Goal: Find specific page/section: Find specific page/section

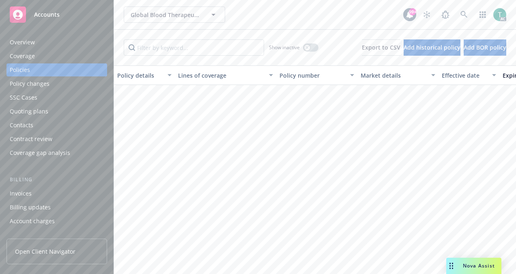
scroll to position [386, 0]
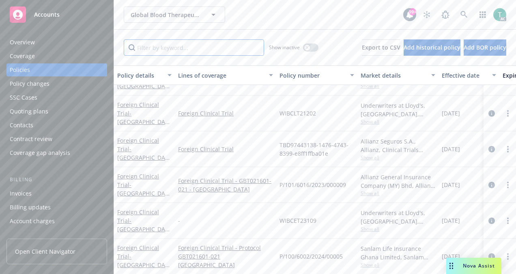
click at [167, 45] on input "Filter by keyword..." at bounding box center [194, 47] width 140 height 16
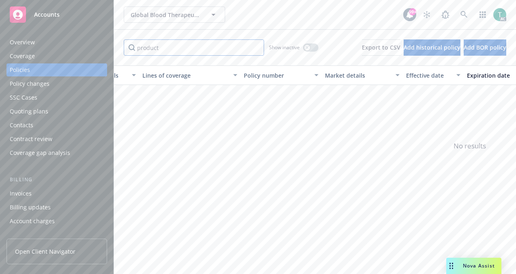
scroll to position [0, 0]
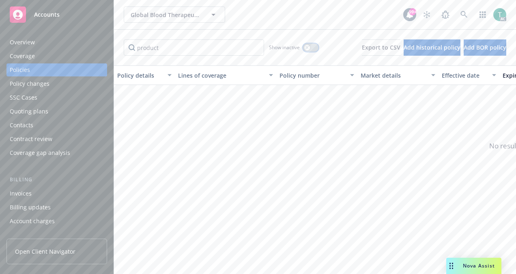
click at [306, 48] on icon "button" at bounding box center [307, 47] width 3 height 3
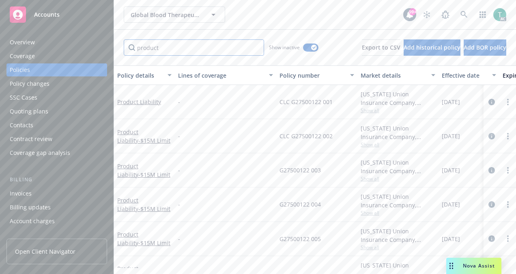
click at [180, 45] on input "product" at bounding box center [194, 47] width 140 height 16
type input "p"
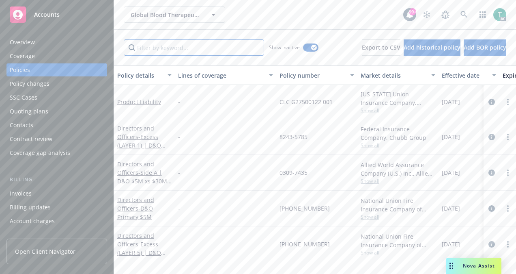
paste input "G47397091 002"
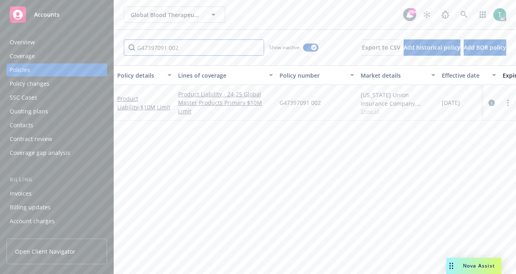
type input "G47397091 002"
